Goal: Transaction & Acquisition: Subscribe to service/newsletter

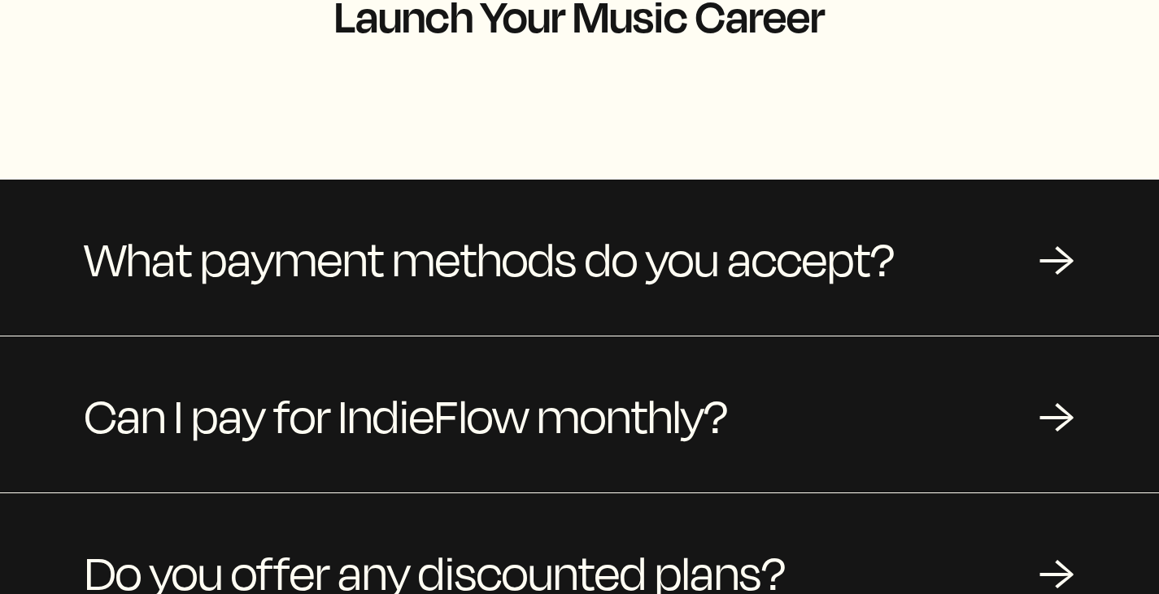
scroll to position [18, 0]
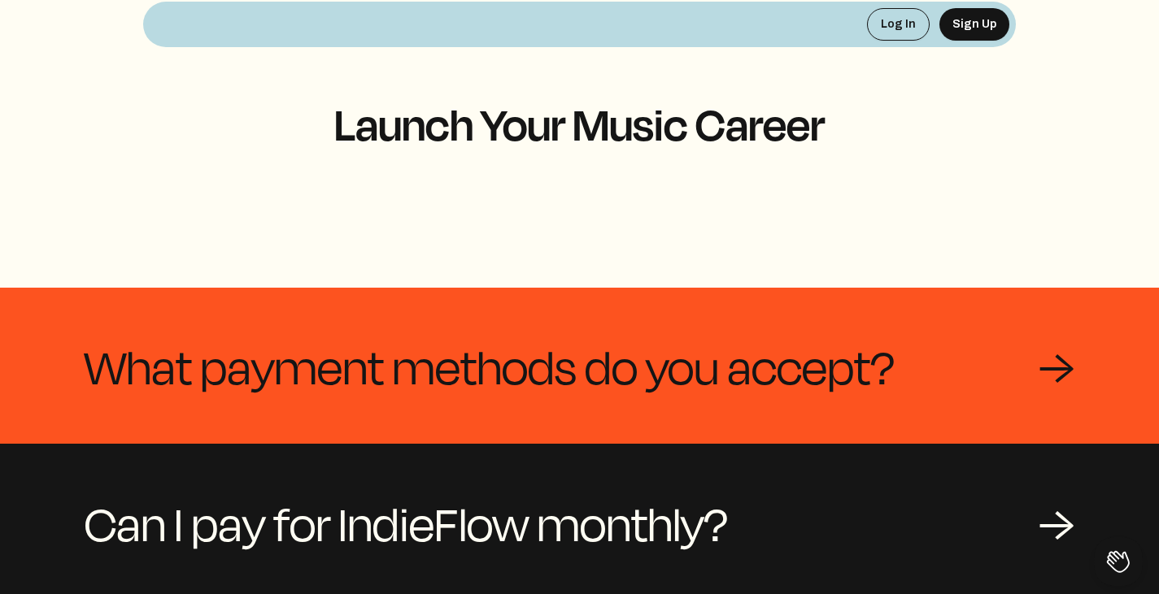
click at [466, 337] on span "What payment methods do you accept?" at bounding box center [490, 366] width 810 height 78
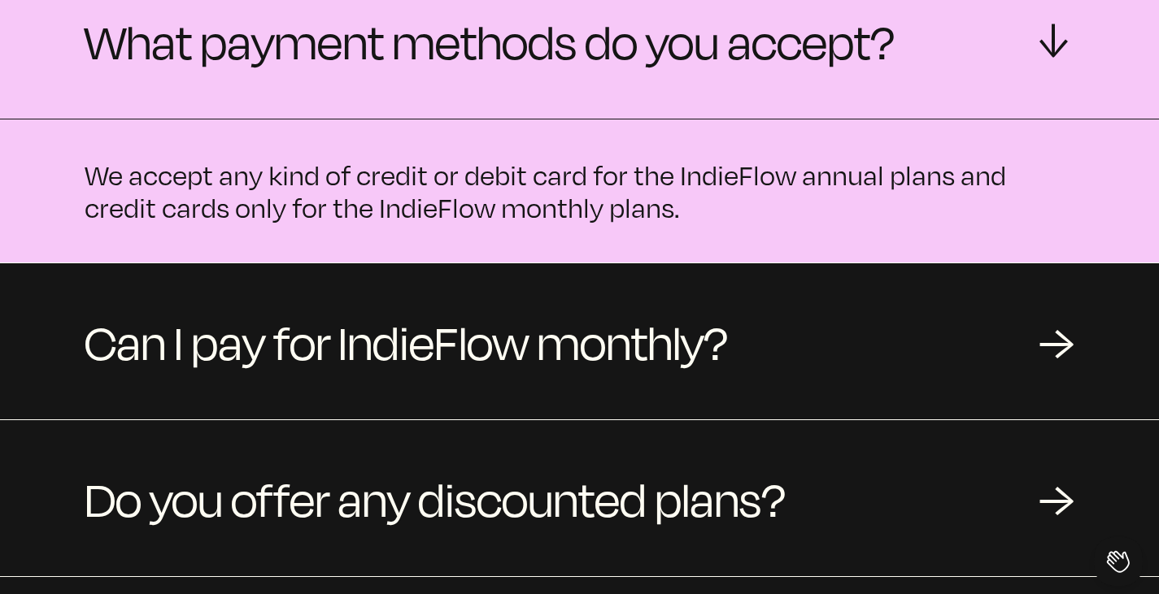
scroll to position [0, 0]
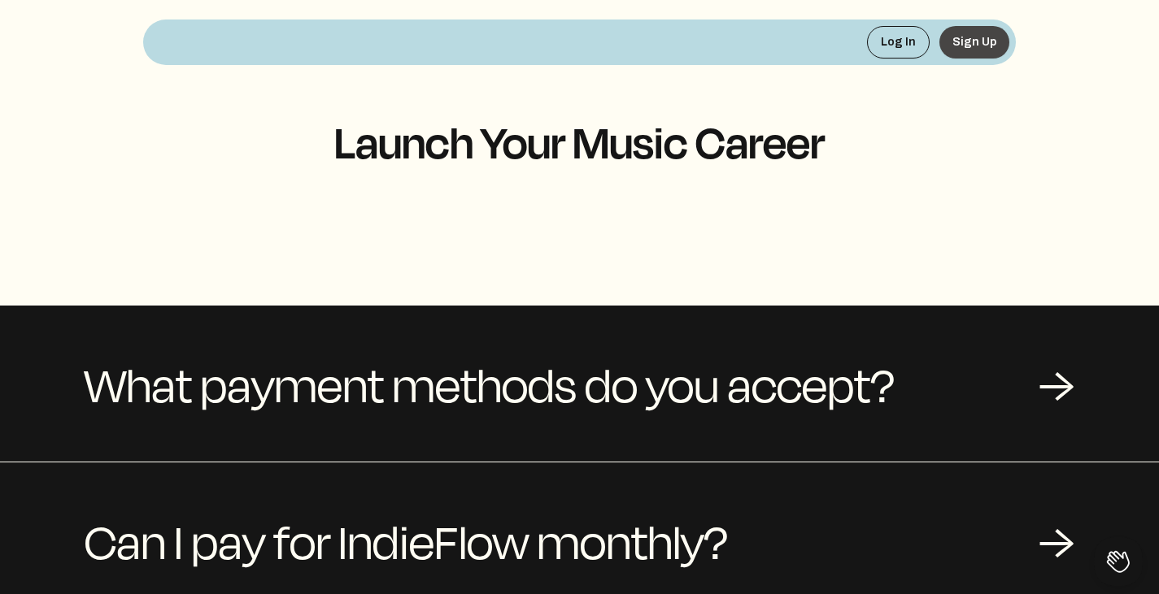
click at [959, 36] on button "Sign Up" at bounding box center [974, 42] width 70 height 33
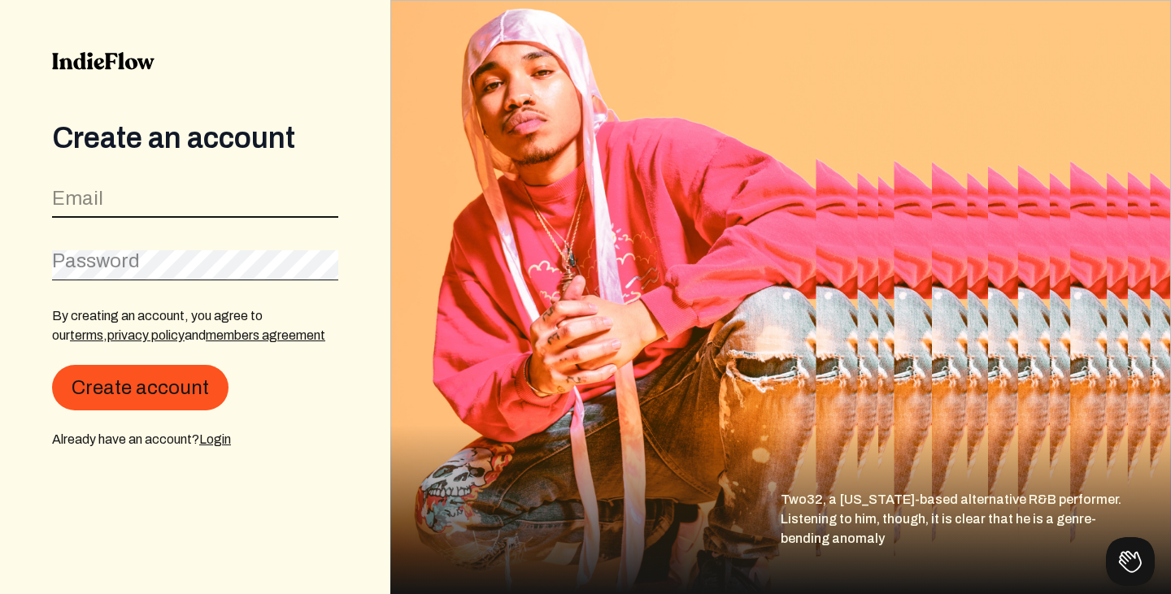
click at [124, 207] on input "email" at bounding box center [195, 202] width 286 height 31
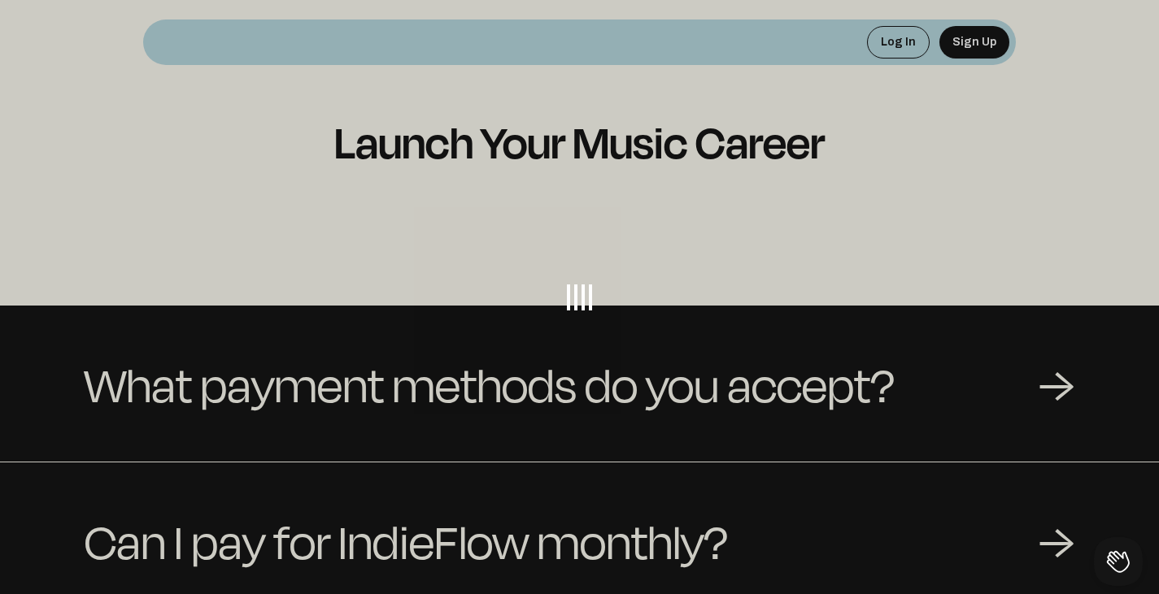
scroll to position [325, 0]
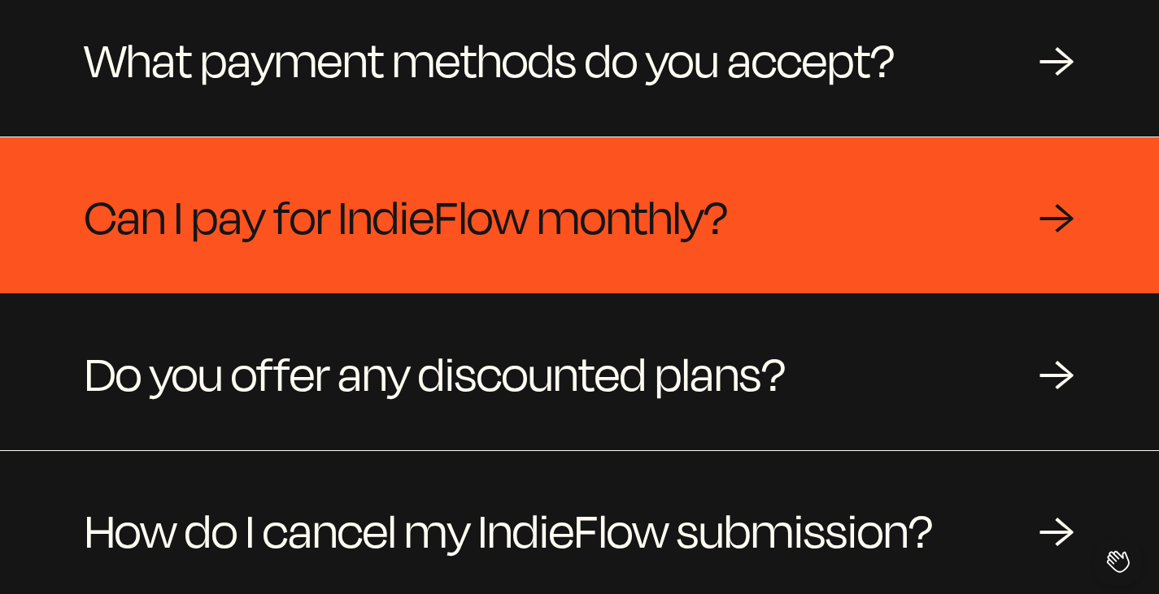
click at [745, 246] on div "Can I pay for IndieFlow monthly? →" at bounding box center [579, 215] width 1159 height 156
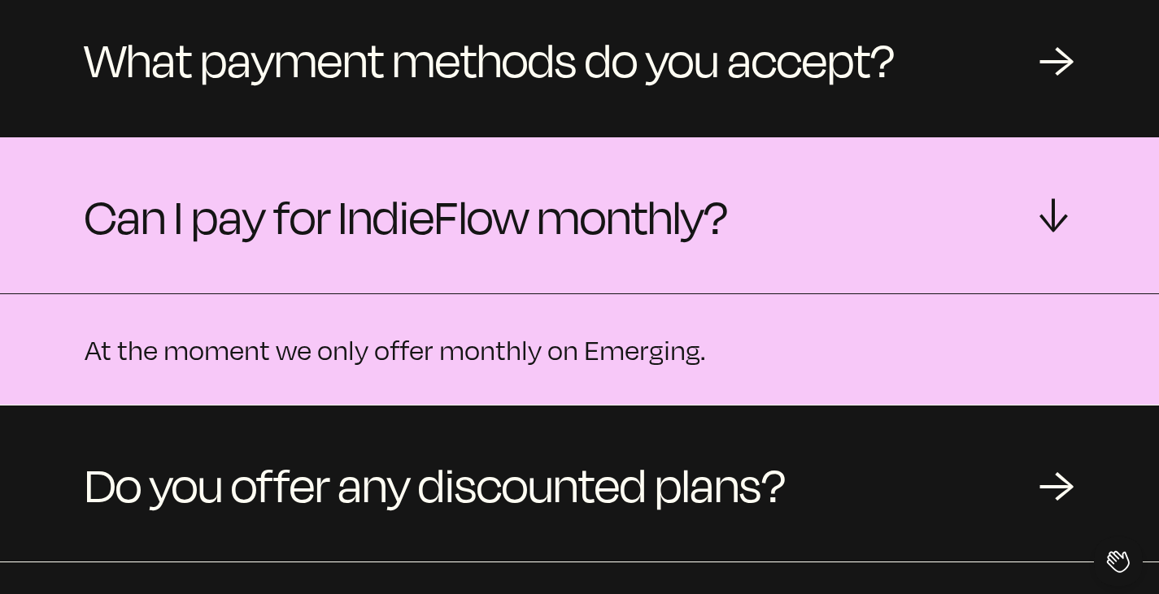
scroll to position [433, 0]
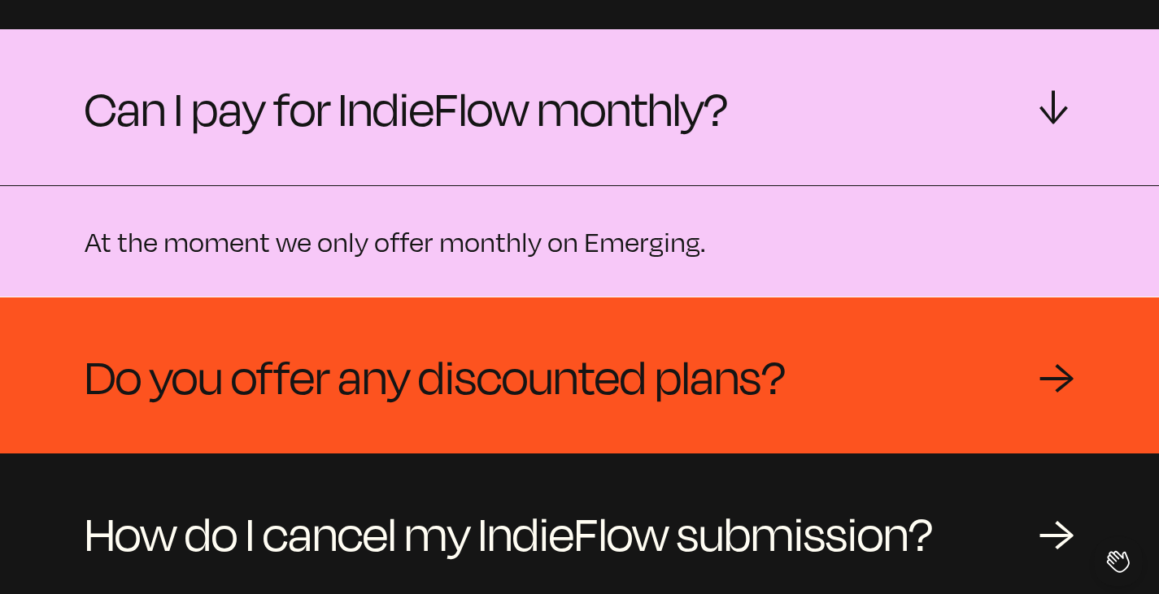
click at [723, 358] on span "Do you offer any discounted plans?" at bounding box center [435, 376] width 701 height 78
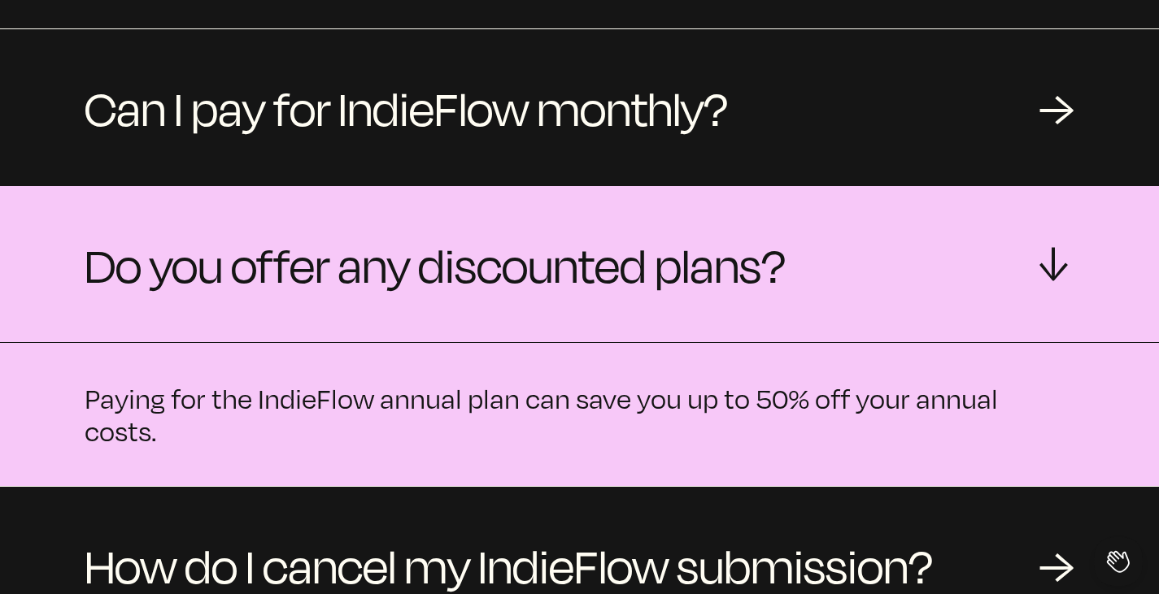
scroll to position [650, 0]
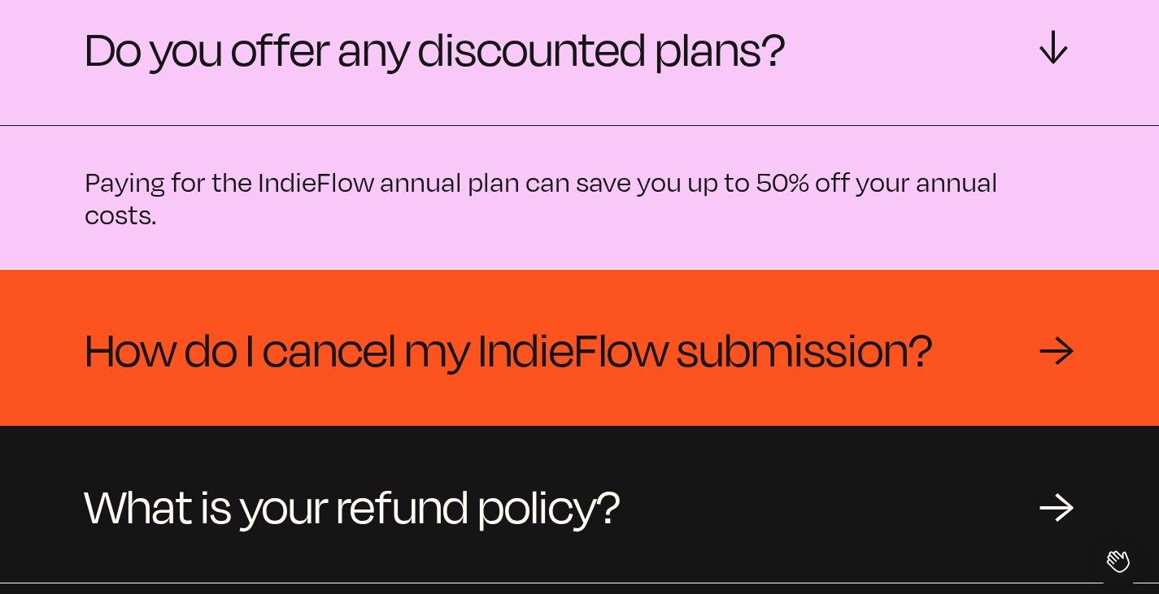
click at [737, 305] on div "How do I cancel my IndieFlow submission? →" at bounding box center [579, 348] width 1159 height 156
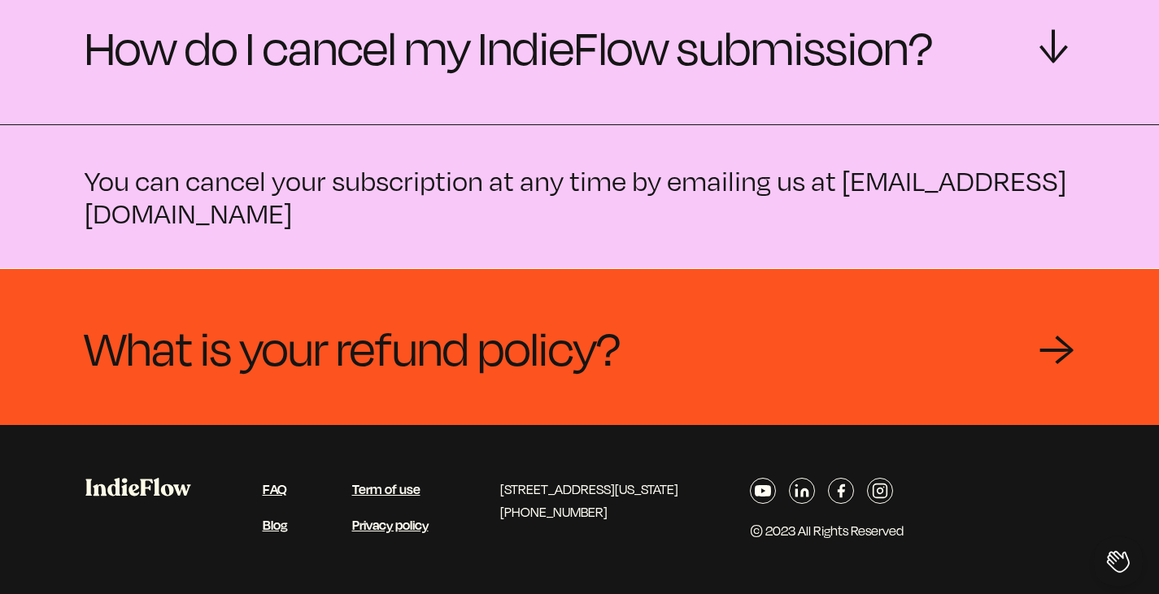
click at [727, 337] on div "What is your refund policy? →" at bounding box center [579, 347] width 1159 height 156
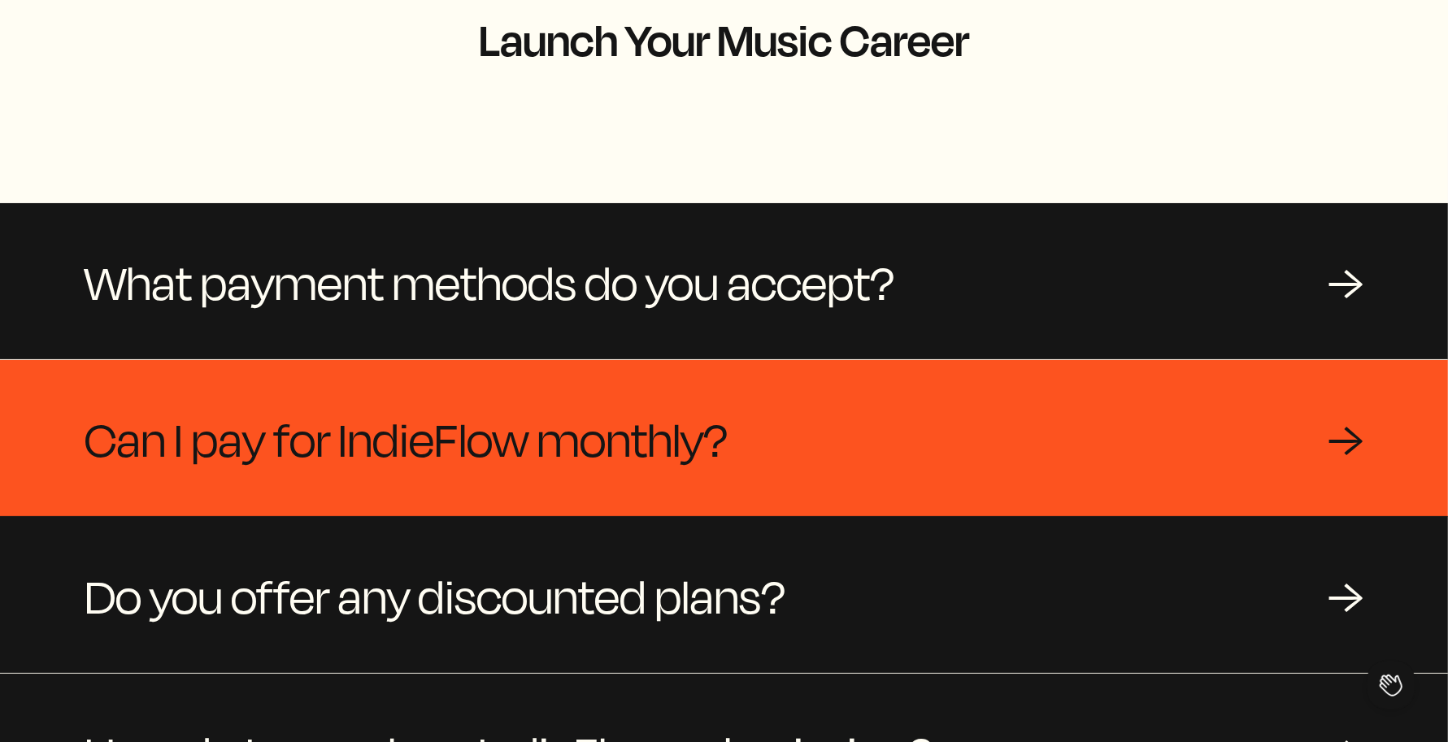
scroll to position [0, 0]
